Goal: Book appointment/travel/reservation

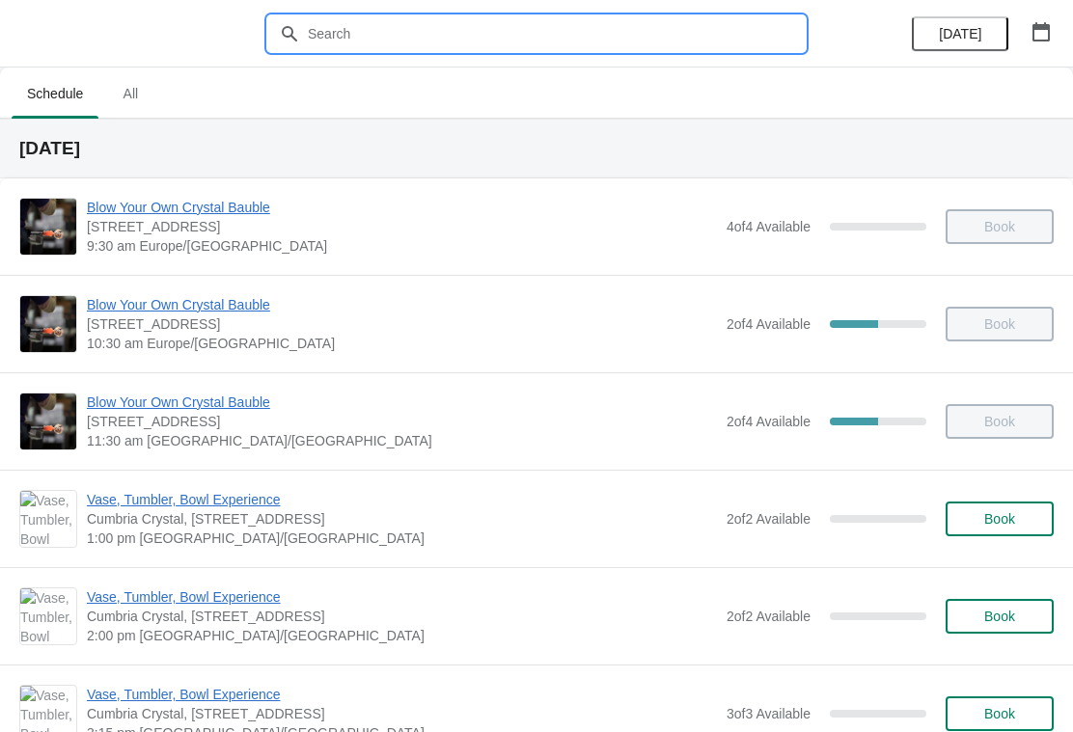
click at [327, 37] on input "text" at bounding box center [556, 33] width 498 height 35
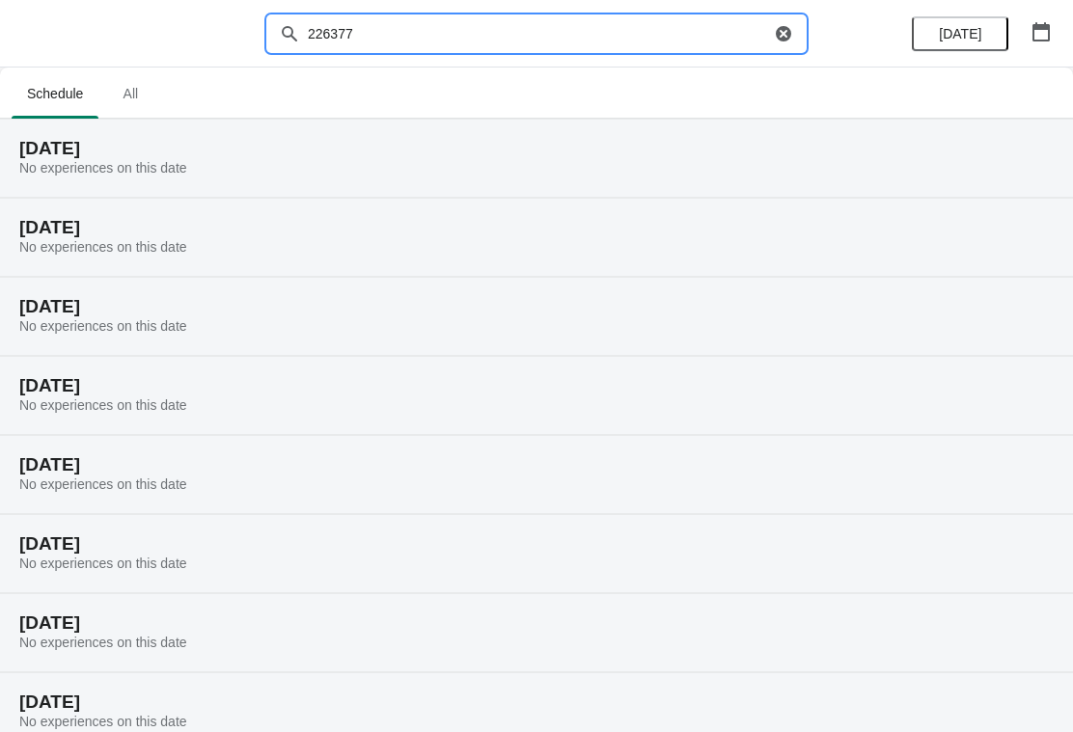
type input "22637"
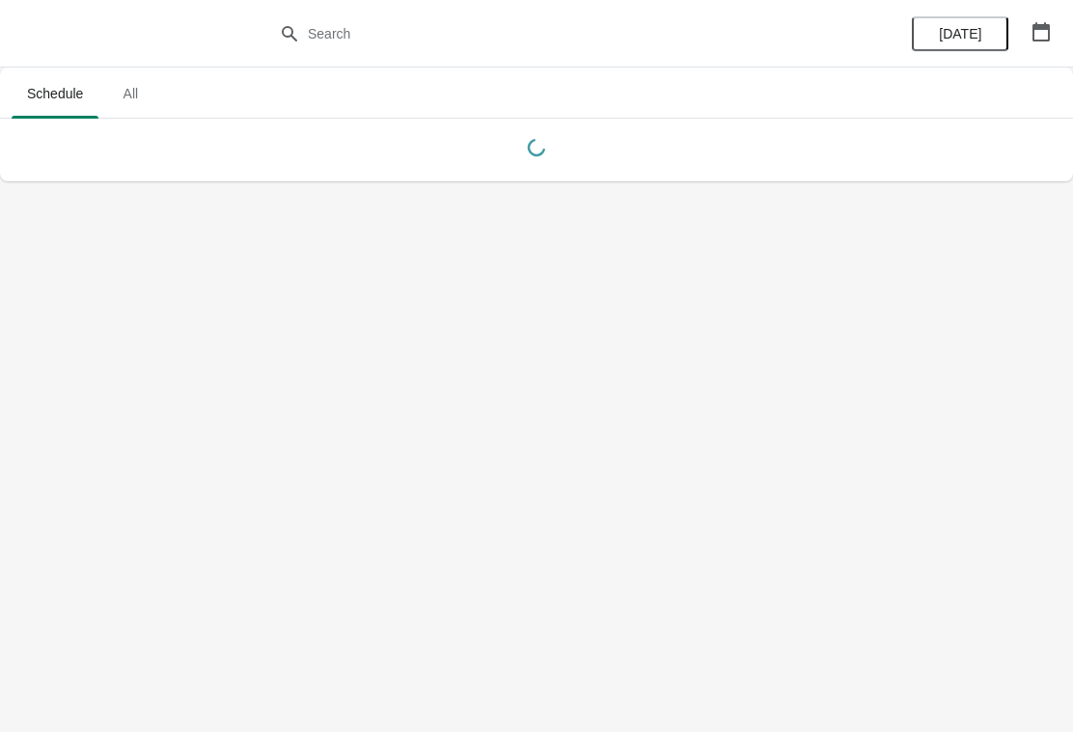
click at [1038, 34] on icon "button" at bounding box center [1041, 31] width 19 height 19
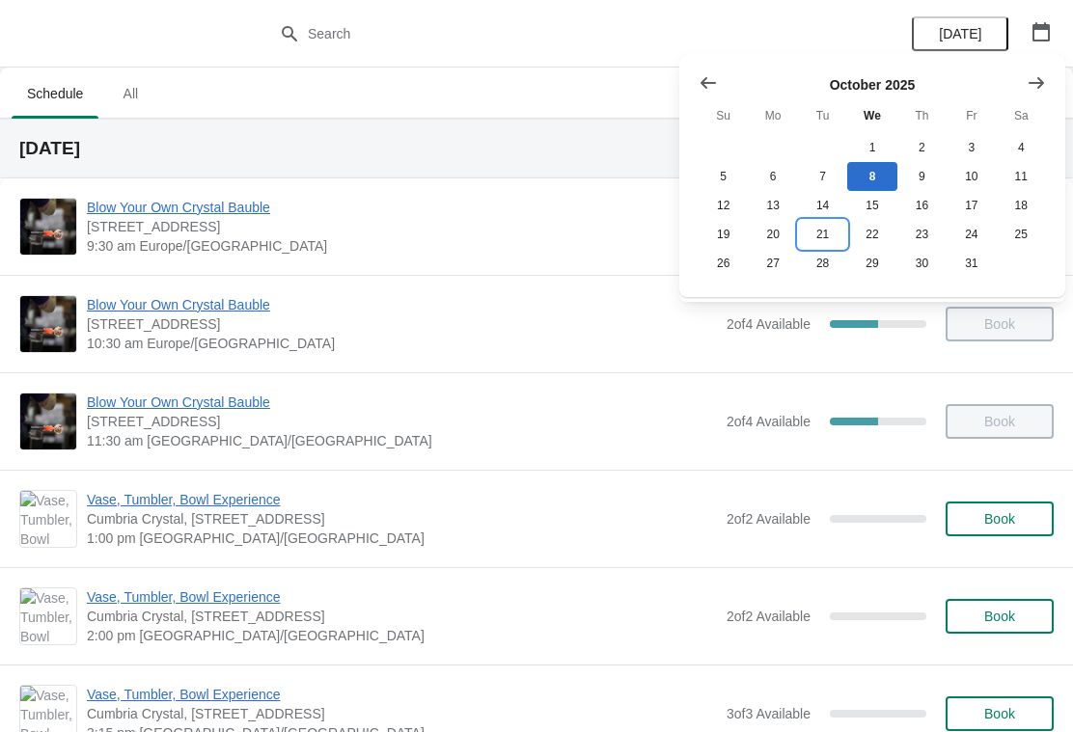
click at [826, 236] on button "21" at bounding box center [822, 234] width 49 height 29
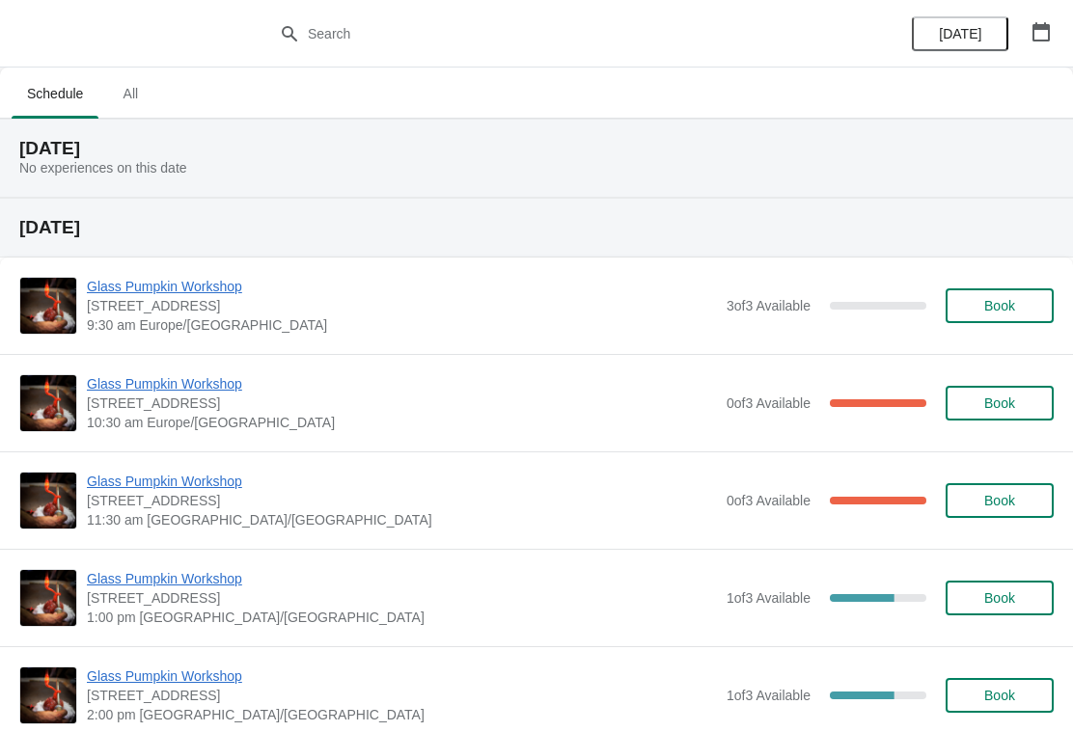
click at [396, 391] on span "Glass Pumpkin Workshop" at bounding box center [402, 383] width 630 height 19
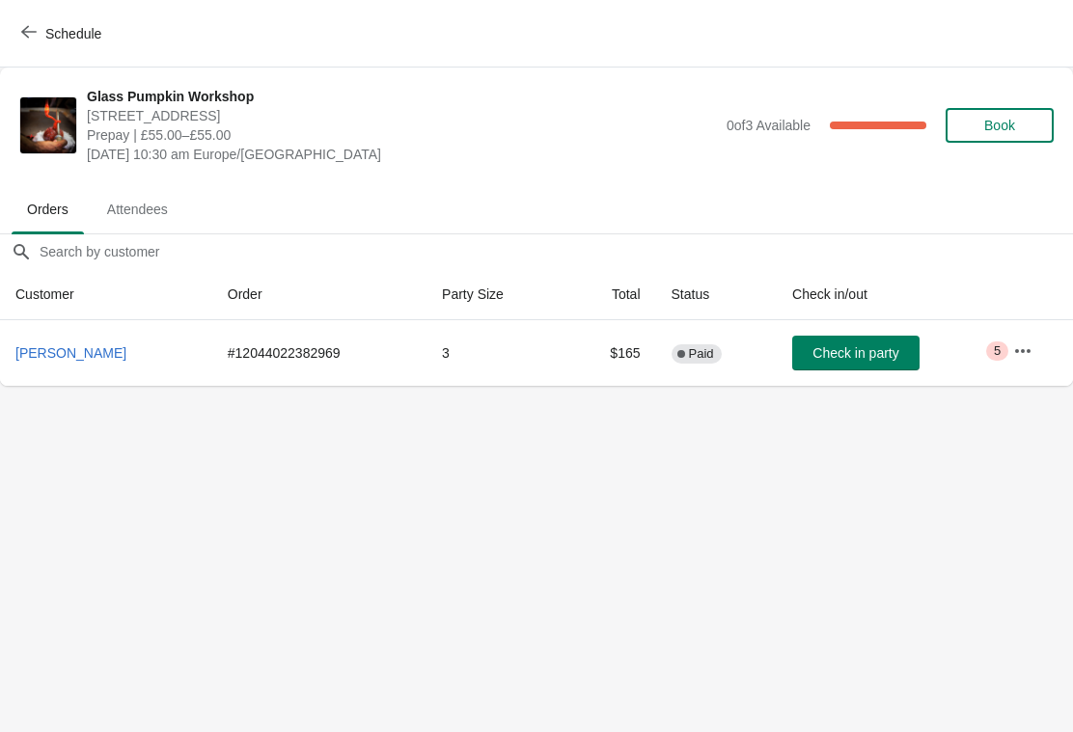
click at [36, 31] on icon "button" at bounding box center [28, 31] width 15 height 15
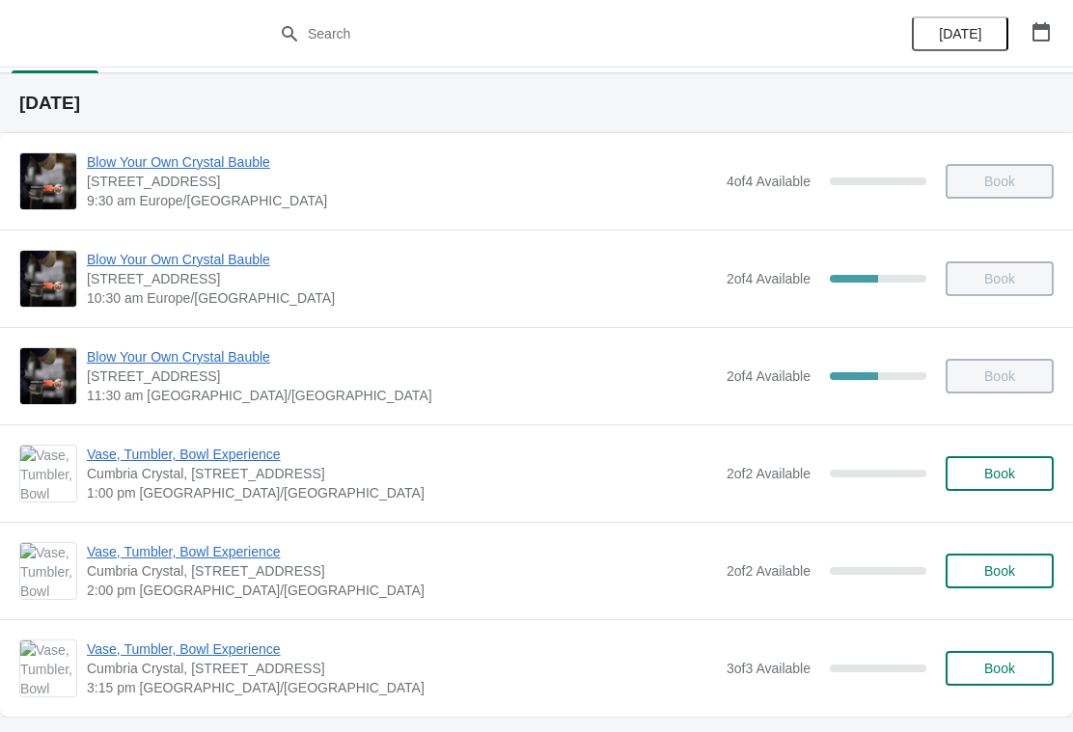
scroll to position [44, 0]
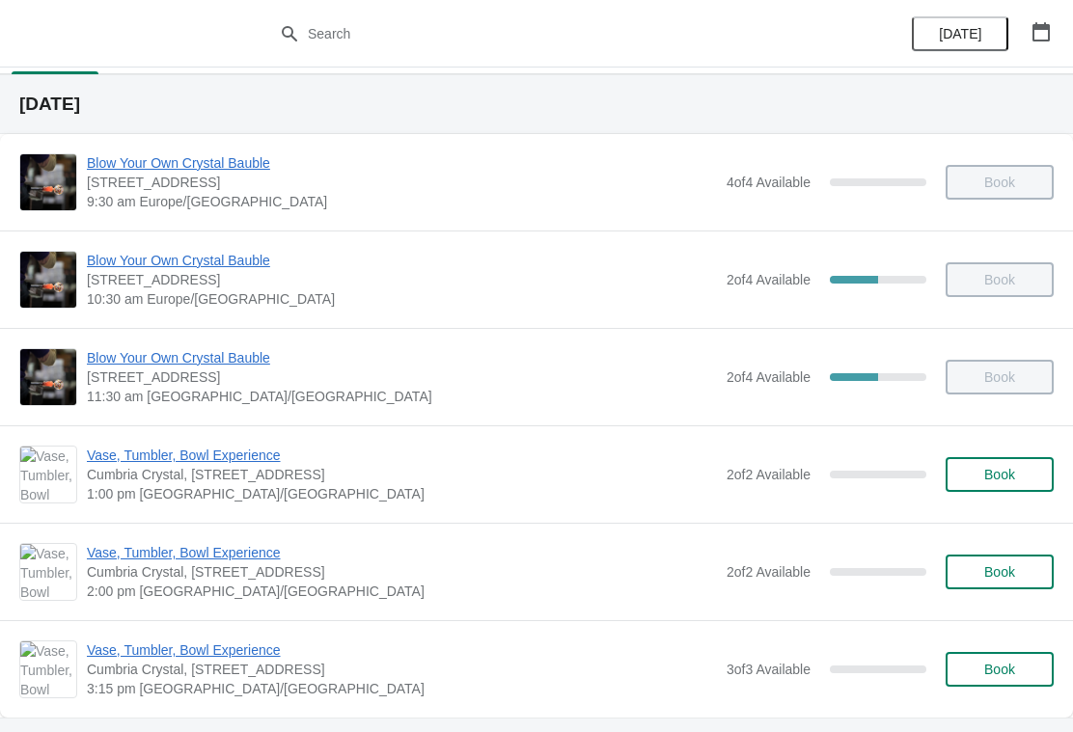
click at [1044, 36] on icon "button" at bounding box center [1041, 31] width 19 height 19
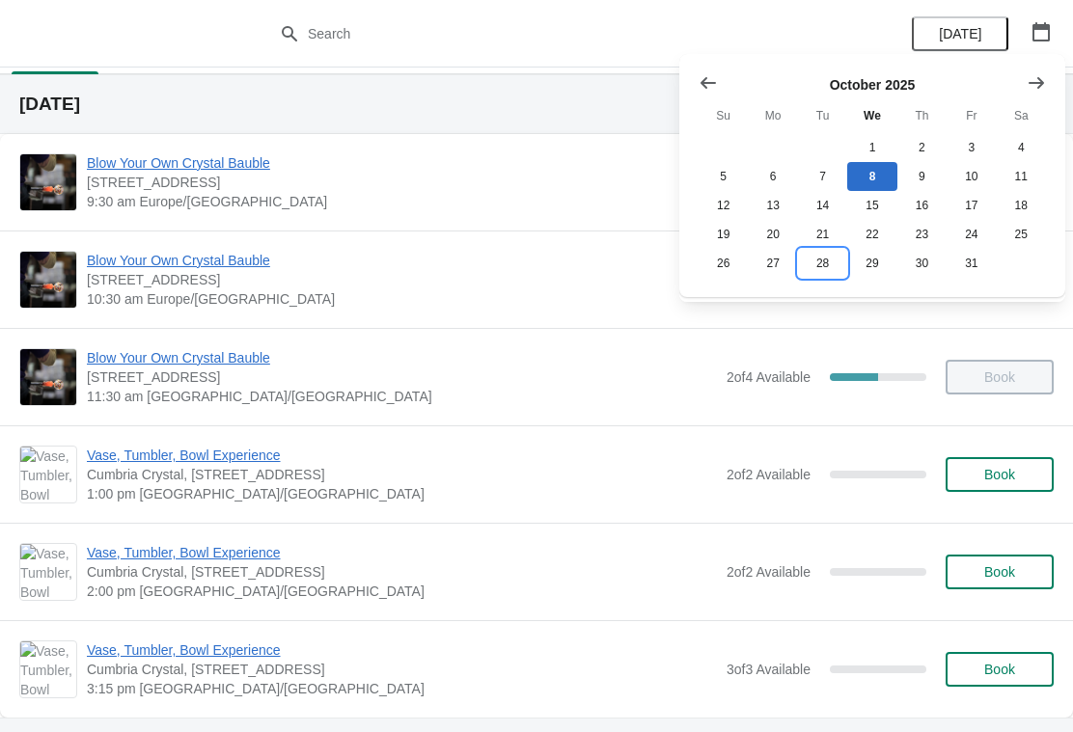
click at [830, 269] on button "28" at bounding box center [822, 263] width 49 height 29
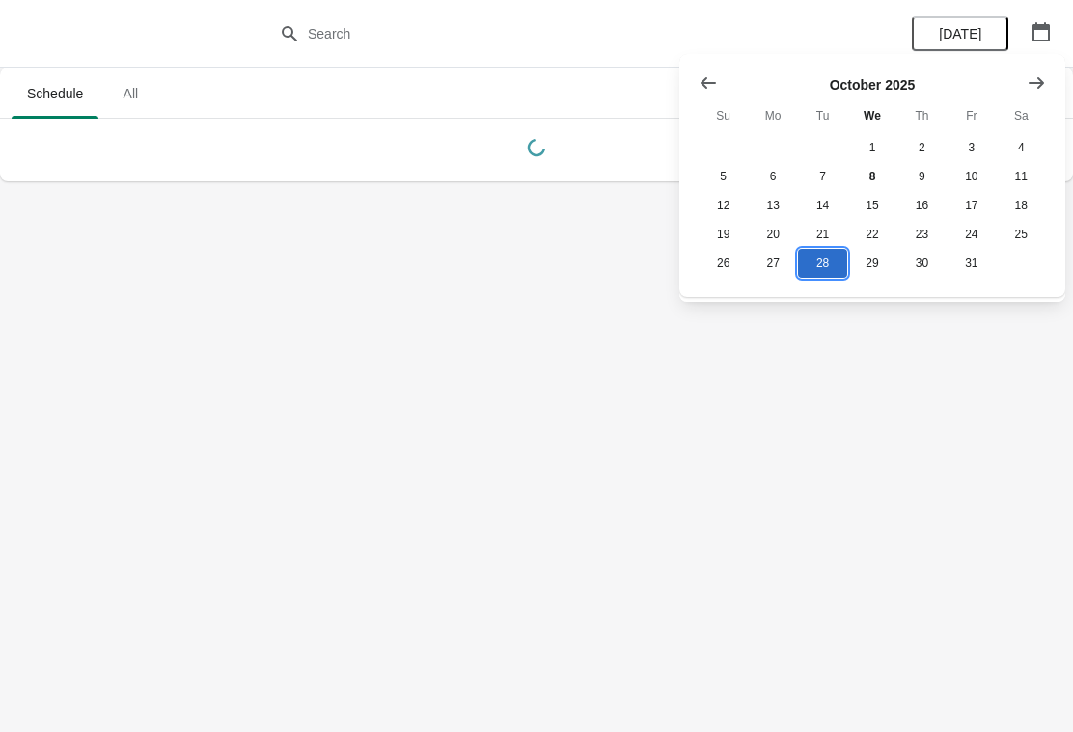
scroll to position [0, 0]
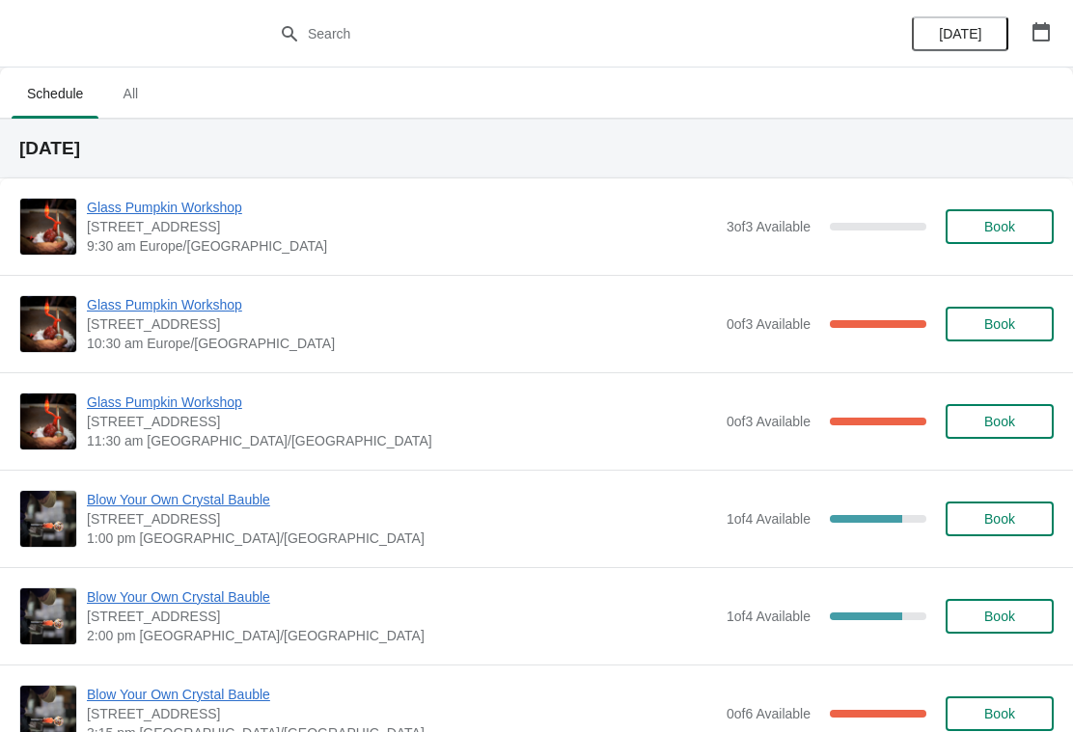
click at [302, 312] on span "Glass Pumpkin Workshop" at bounding box center [402, 304] width 630 height 19
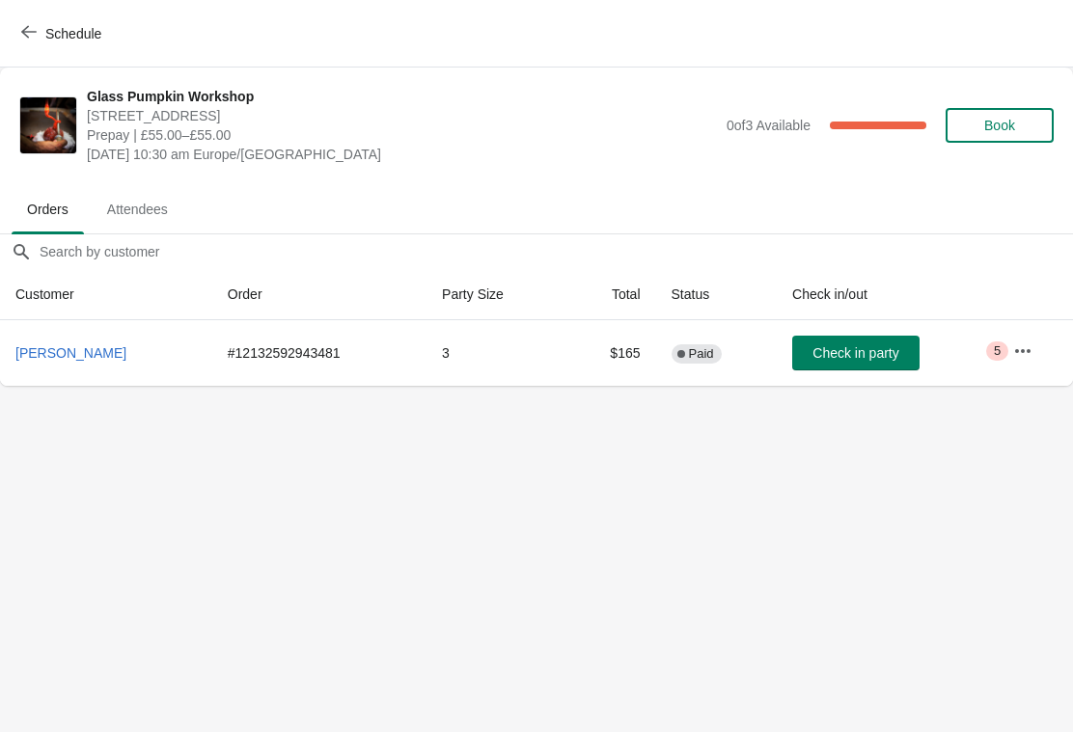
click at [45, 39] on span "Schedule" at bounding box center [73, 33] width 56 height 15
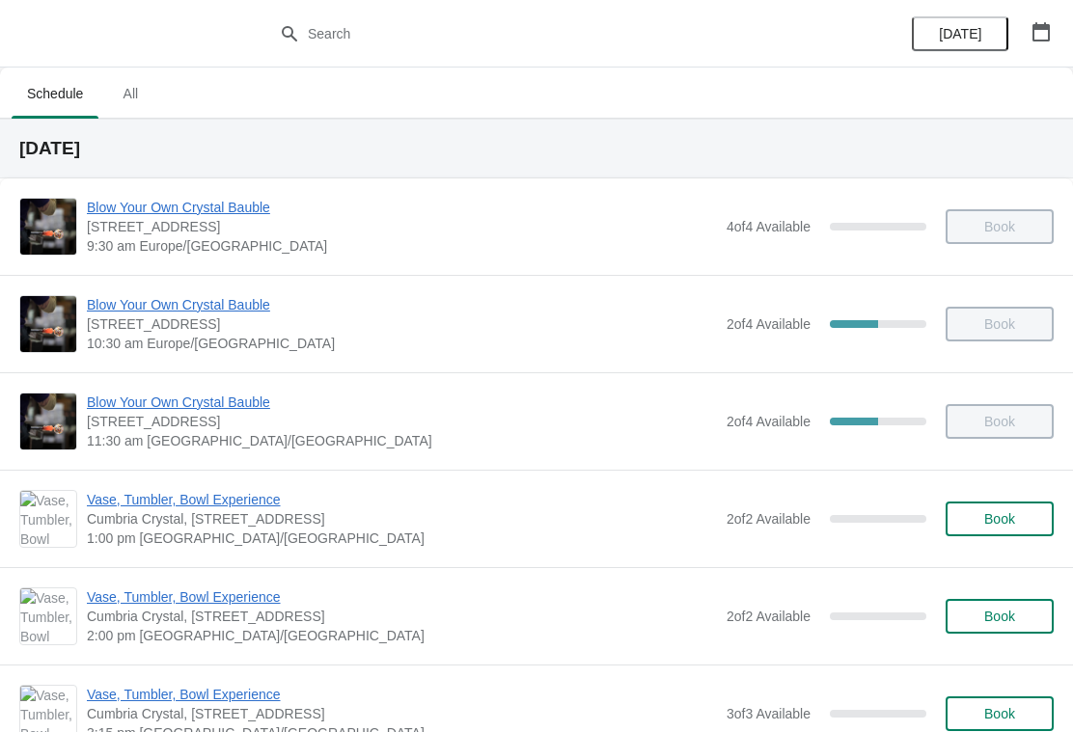
click at [438, 407] on span "Blow Your Own Crystal Bauble" at bounding box center [402, 402] width 630 height 19
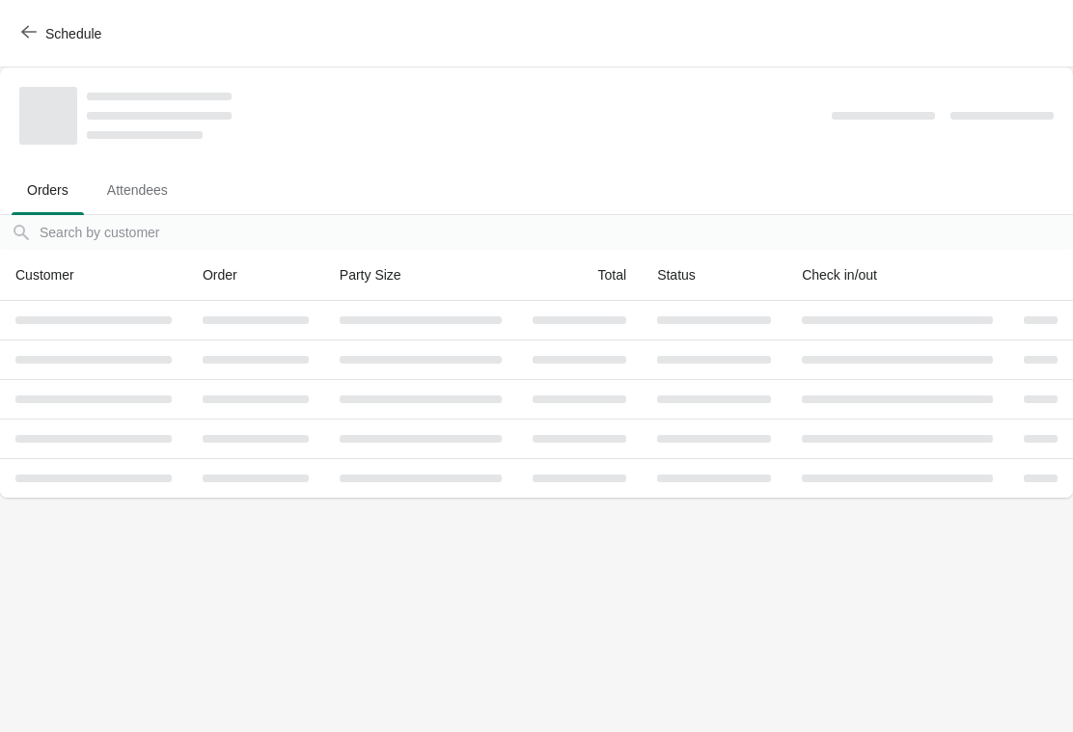
click at [58, 41] on span "Schedule" at bounding box center [73, 33] width 56 height 15
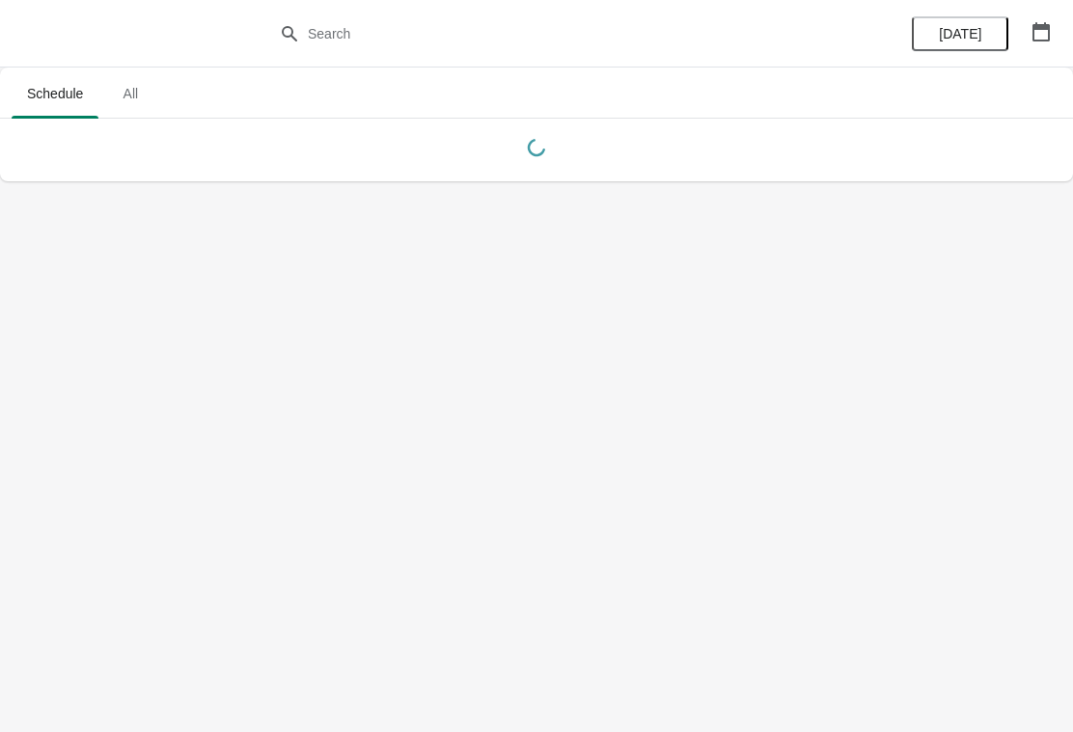
click at [1036, 35] on icon "button" at bounding box center [1041, 31] width 19 height 19
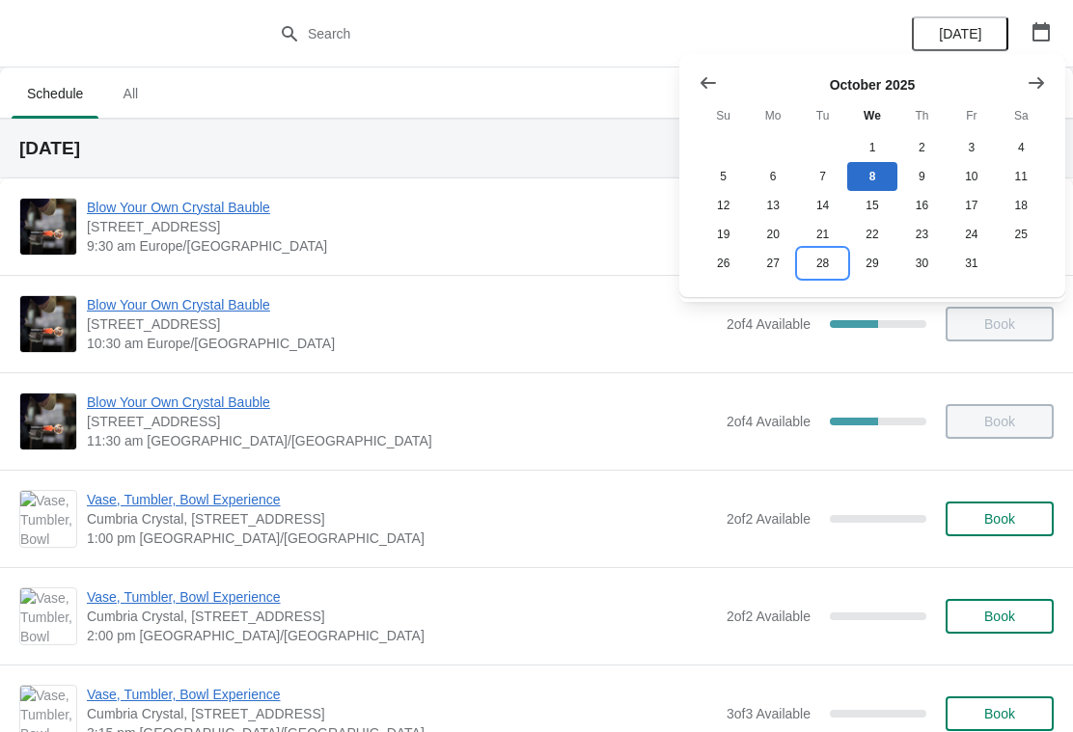
click at [822, 271] on button "28" at bounding box center [822, 263] width 49 height 29
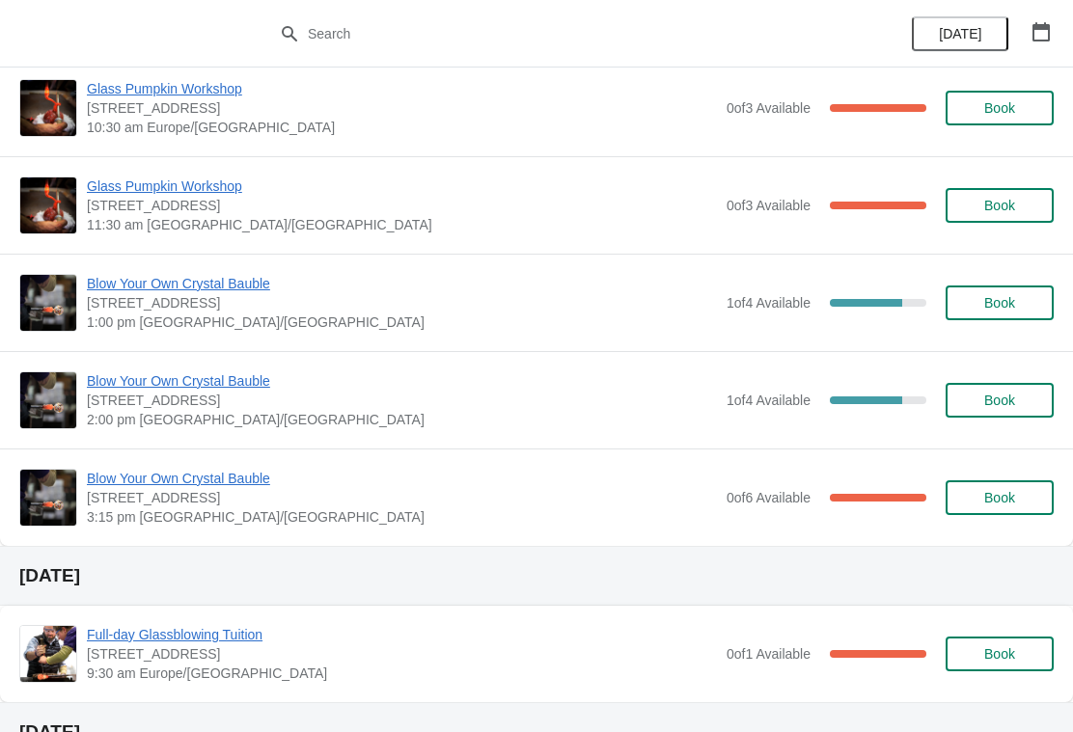
scroll to position [217, 0]
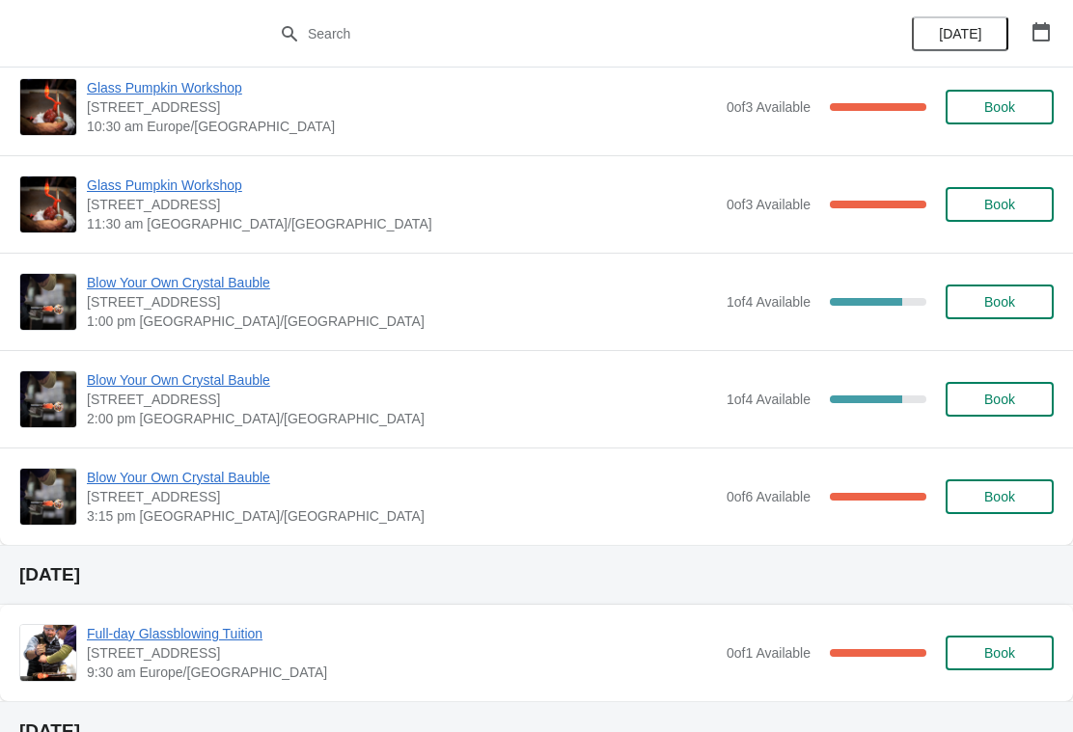
click at [357, 483] on span "Blow Your Own Crystal Bauble" at bounding box center [402, 477] width 630 height 19
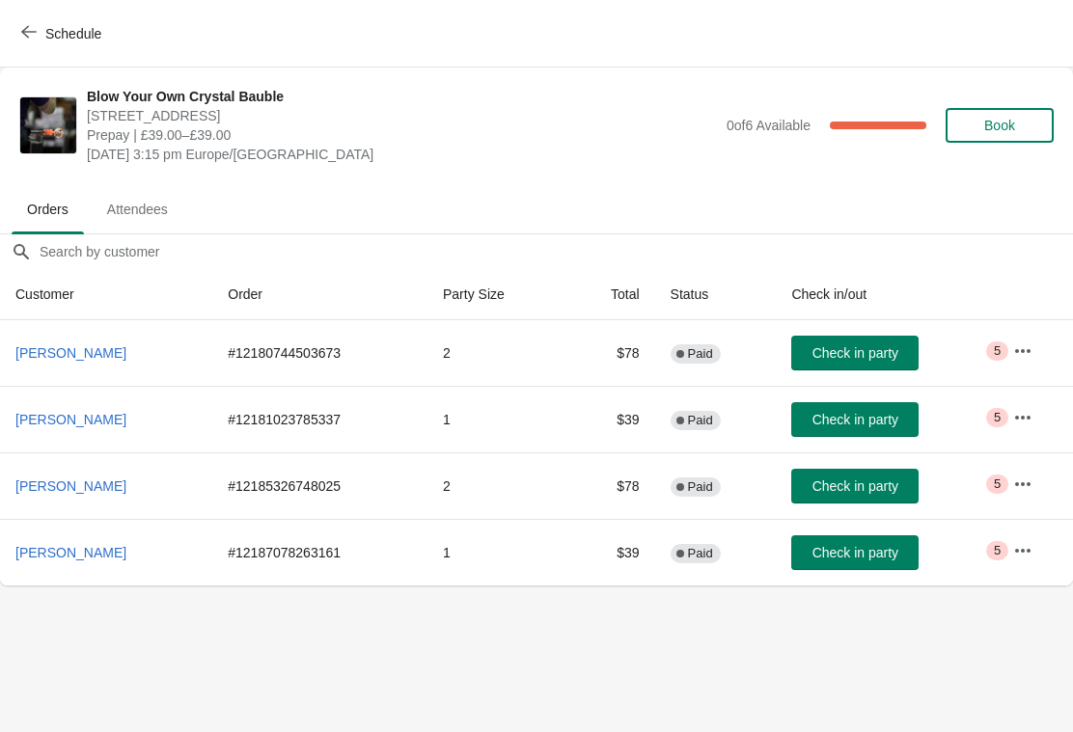
click at [60, 36] on span "Schedule" at bounding box center [73, 33] width 56 height 15
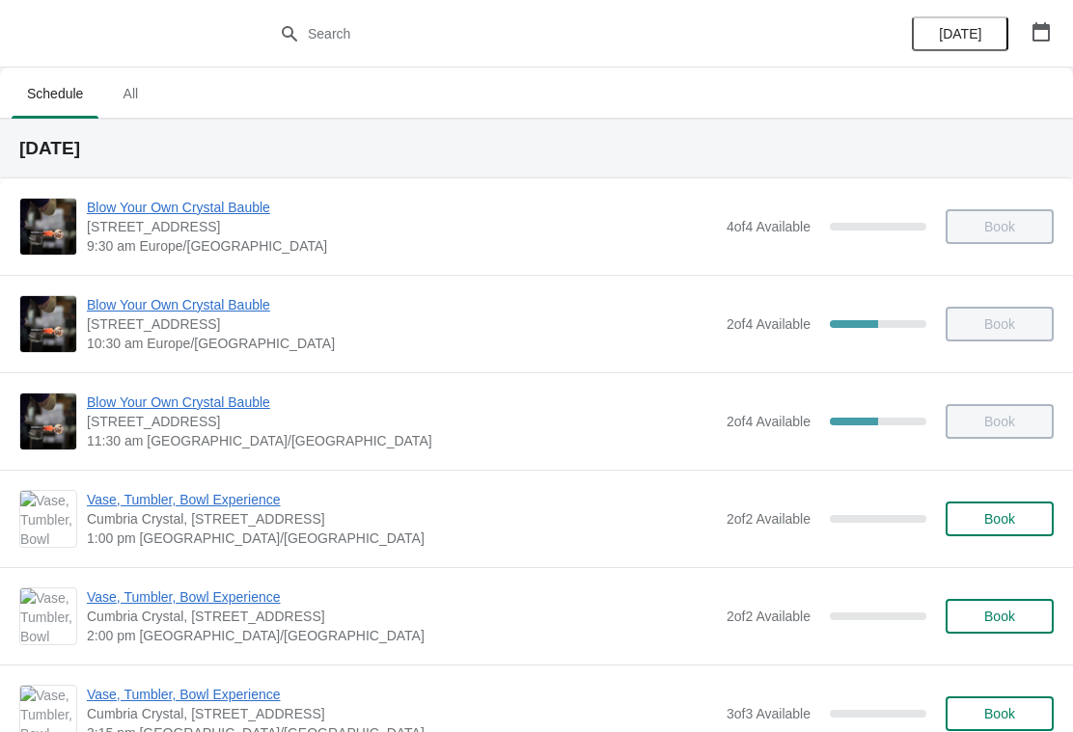
click at [1029, 30] on button "button" at bounding box center [1041, 31] width 35 height 35
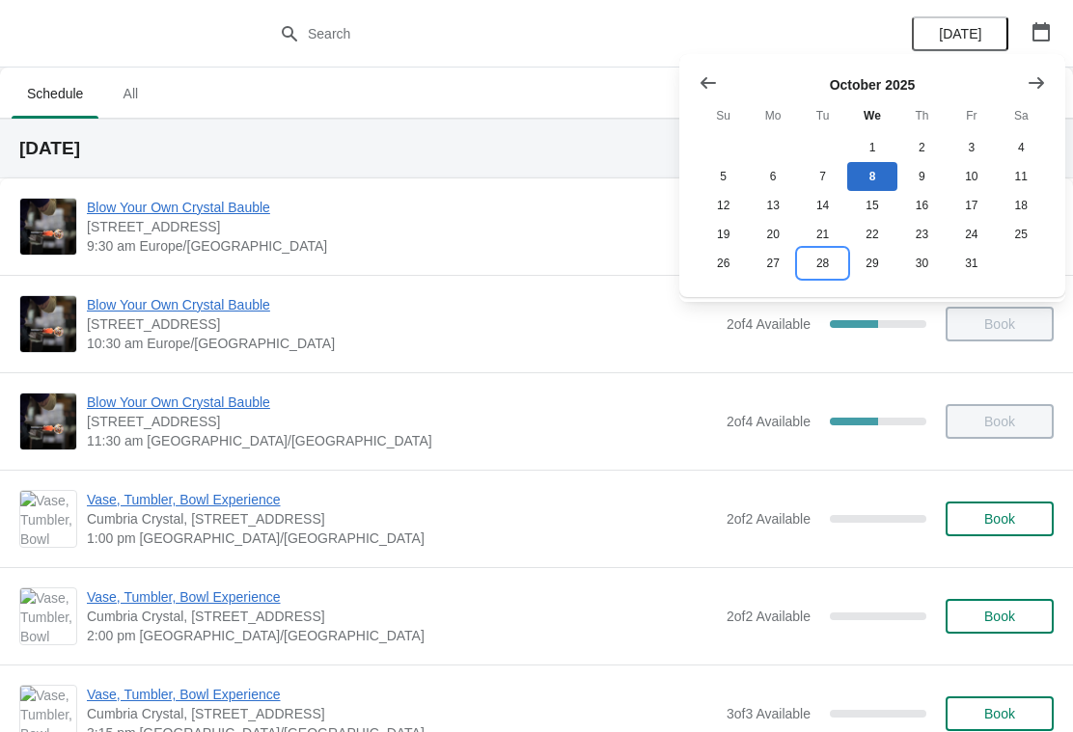
click at [821, 270] on button "28" at bounding box center [822, 263] width 49 height 29
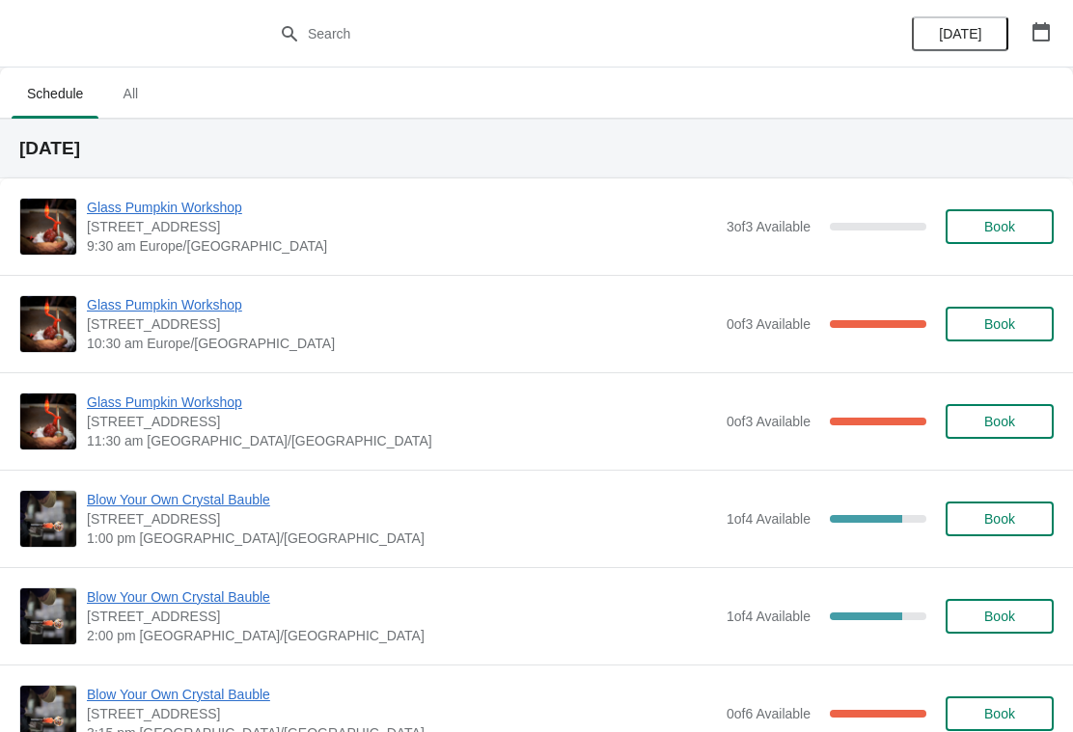
click at [300, 600] on span "Blow Your Own Crystal Bauble" at bounding box center [402, 597] width 630 height 19
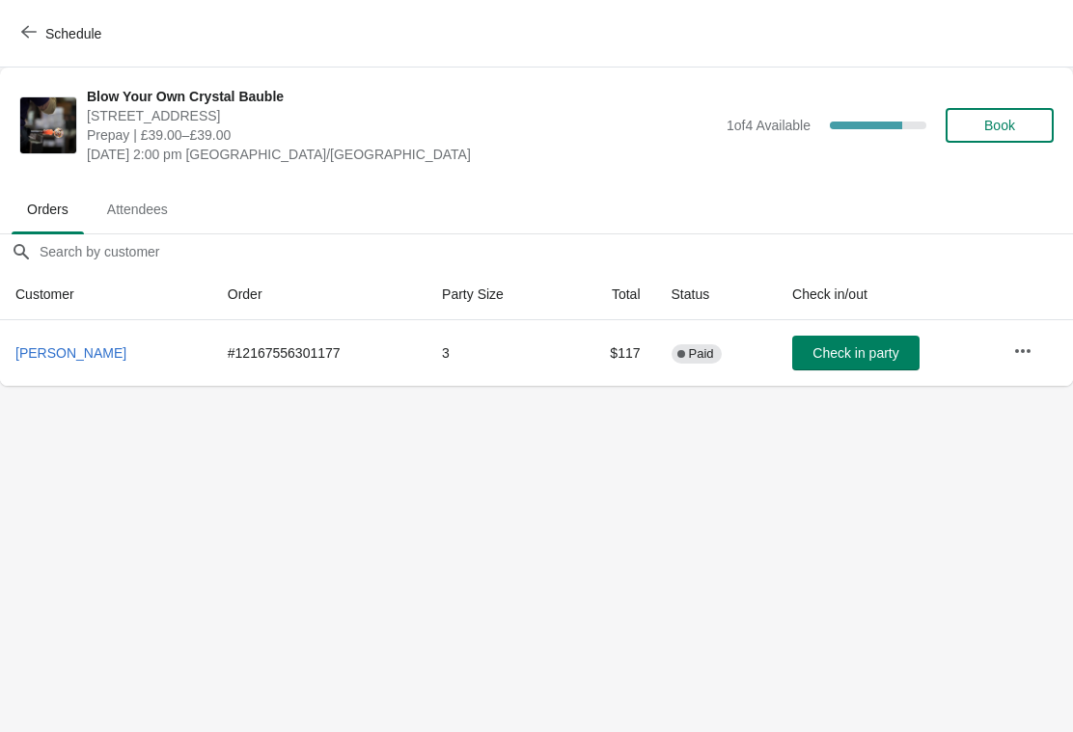
click at [29, 34] on icon "button" at bounding box center [28, 31] width 15 height 15
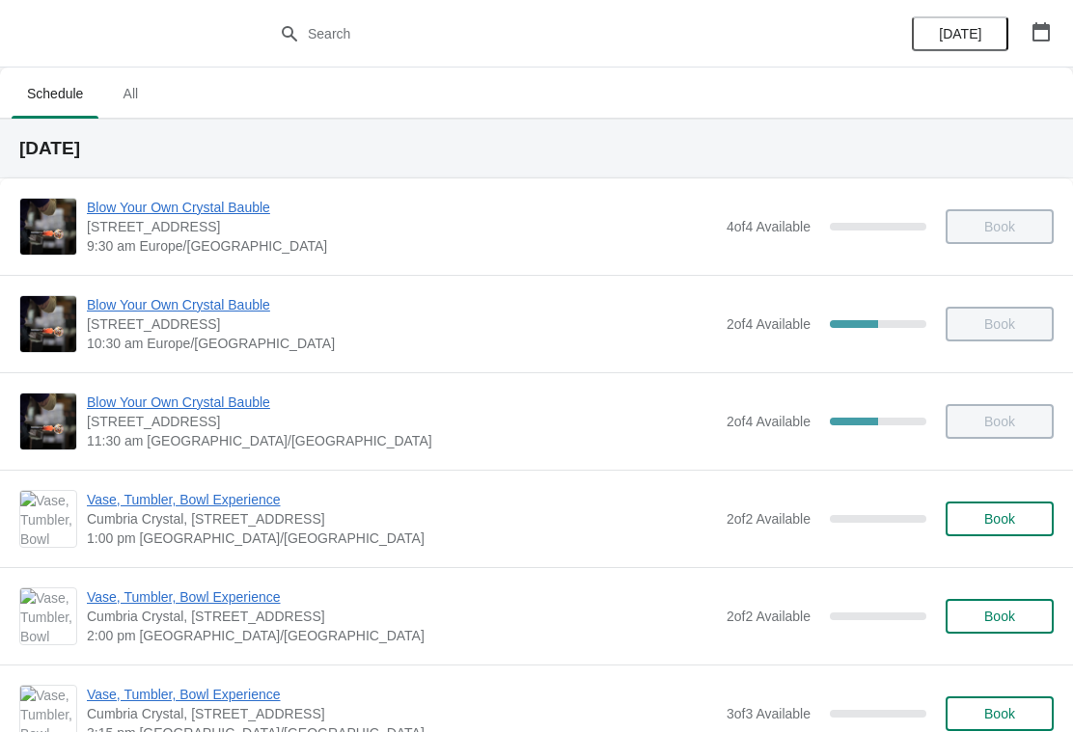
click at [1044, 45] on button "button" at bounding box center [1041, 31] width 35 height 35
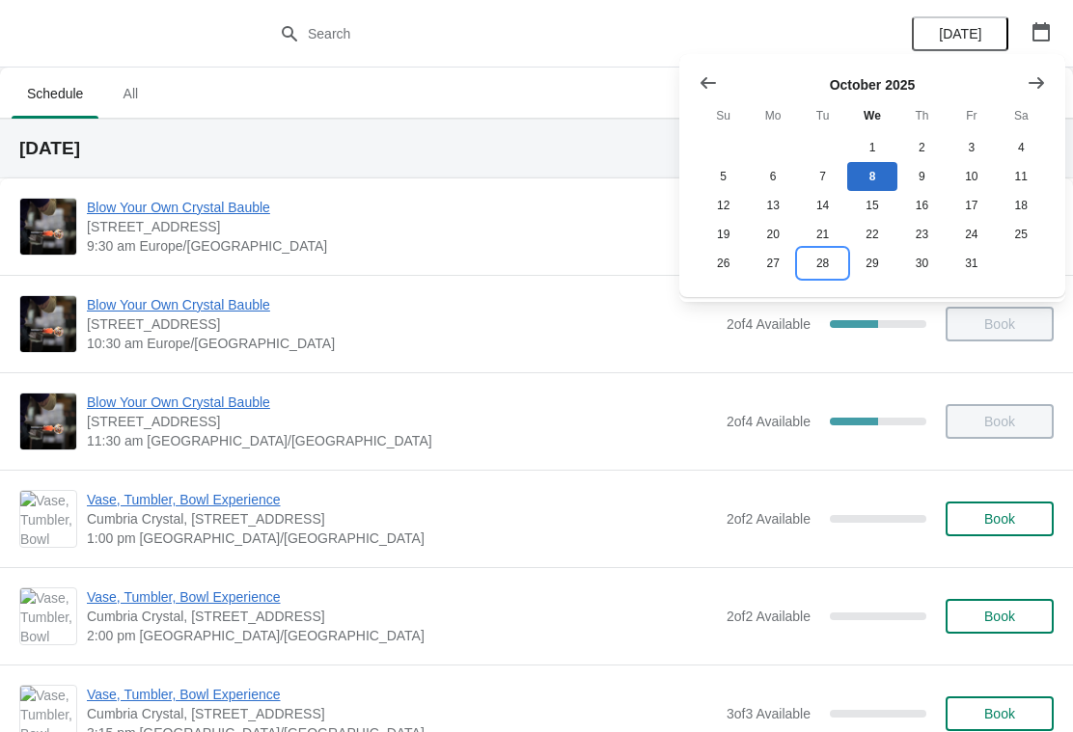
click at [823, 278] on button "28" at bounding box center [822, 263] width 49 height 29
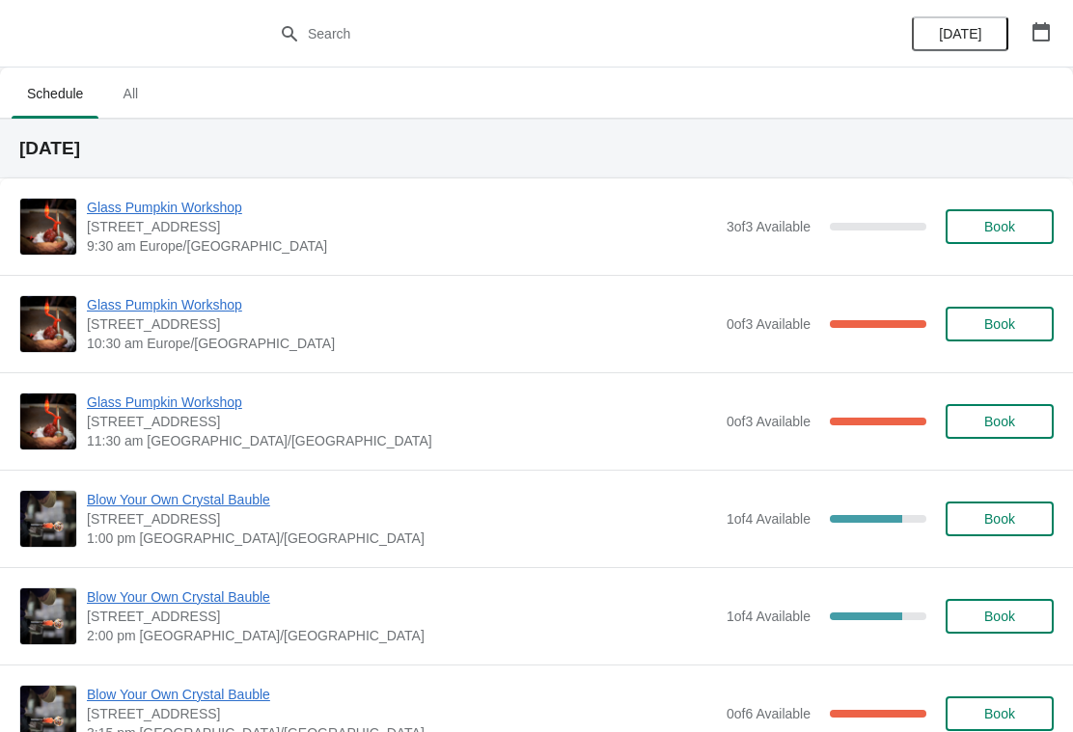
click at [774, 515] on span "1 of 4 Available" at bounding box center [769, 518] width 84 height 15
click at [365, 520] on span "[STREET_ADDRESS]" at bounding box center [402, 519] width 630 height 19
click at [296, 506] on span "Blow Your Own Crystal Bauble" at bounding box center [402, 499] width 630 height 19
